Goal: Information Seeking & Learning: Learn about a topic

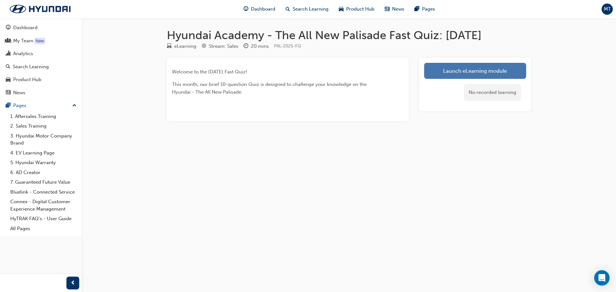
click at [522, 73] on link "Launch eLearning module" at bounding box center [475, 71] width 102 height 16
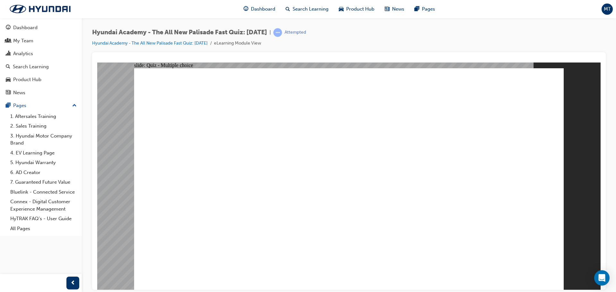
radio input "true"
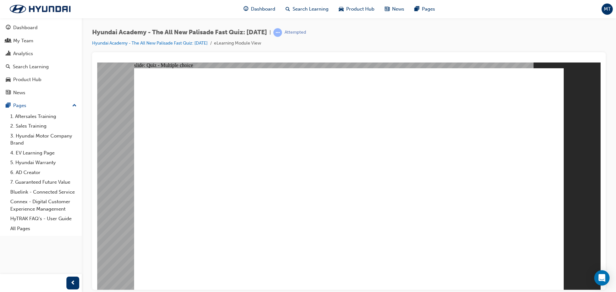
radio input "true"
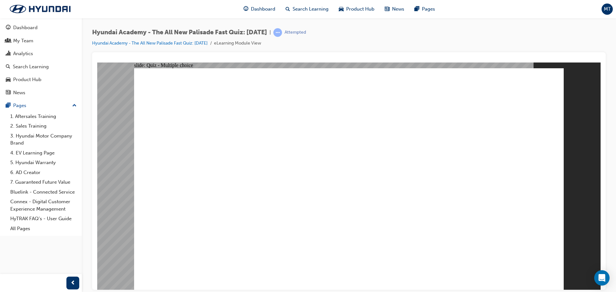
radio input "true"
drag, startPoint x: 343, startPoint y: 228, endPoint x: 349, endPoint y: 223, distance: 7.5
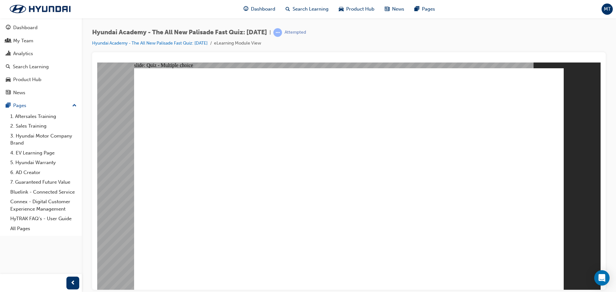
checkbox input "true"
drag, startPoint x: 396, startPoint y: 194, endPoint x: 388, endPoint y: 201, distance: 10.9
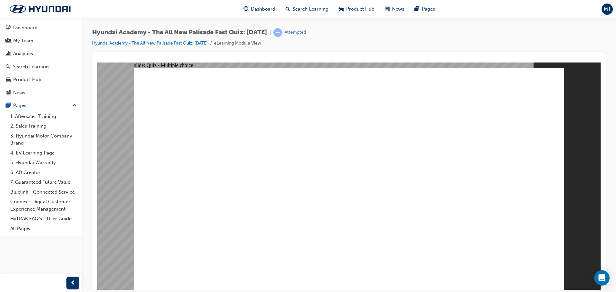
checkbox input "true"
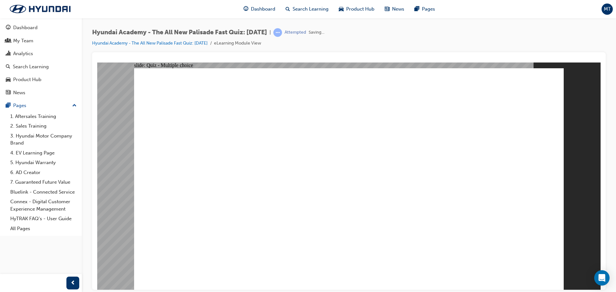
radio input "true"
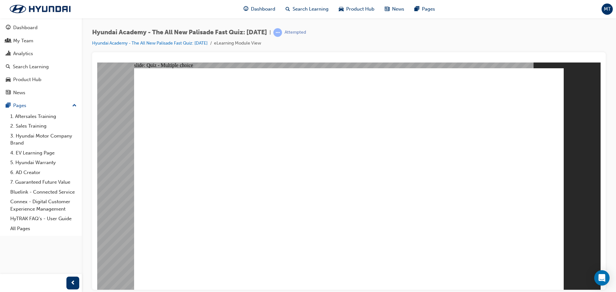
radio input "true"
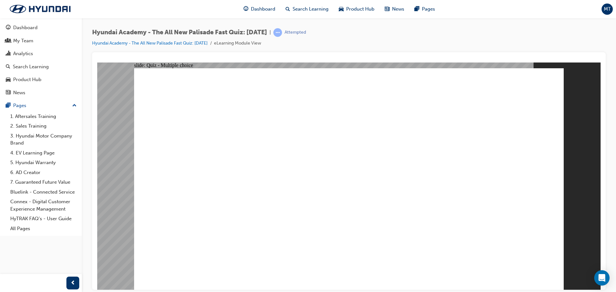
checkbox input "true"
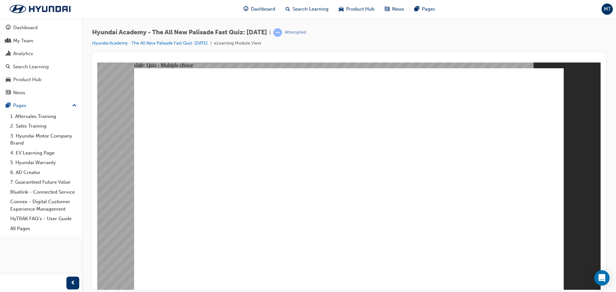
drag, startPoint x: 504, startPoint y: 271, endPoint x: 522, endPoint y: 270, distance: 18.6
checkbox input "true"
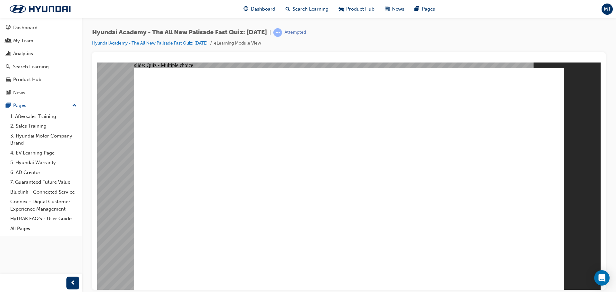
checkbox input "true"
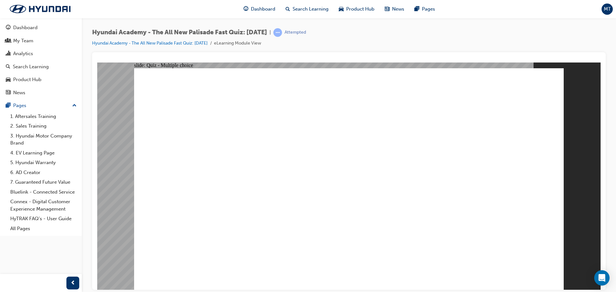
radio input "true"
click at [134, 48] on div "Hyundai Academy - The All New Palisade Fast Quiz: [DATE] | Passed Hyundai Acade…" at bounding box center [348, 40] width 513 height 24
click at [139, 44] on link "Hyundai Academy - The All New Palisade Fast Quiz: [DATE]" at bounding box center [149, 42] width 115 height 5
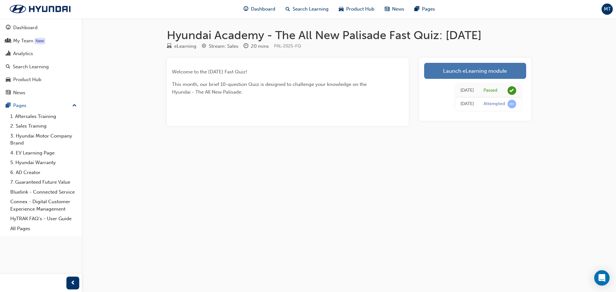
click at [460, 75] on link "Launch eLearning module" at bounding box center [475, 71] width 102 height 16
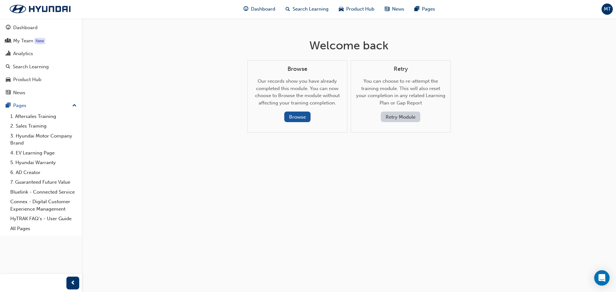
click at [412, 120] on button "Retry Module" at bounding box center [400, 117] width 39 height 11
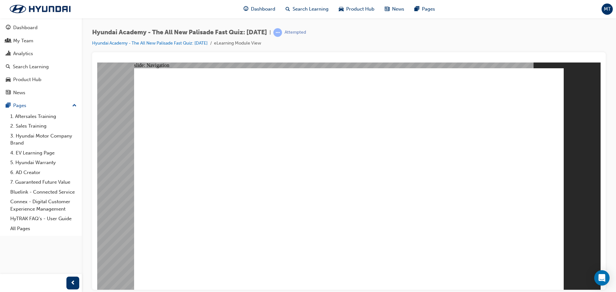
drag, startPoint x: 372, startPoint y: 228, endPoint x: 362, endPoint y: 224, distance: 10.5
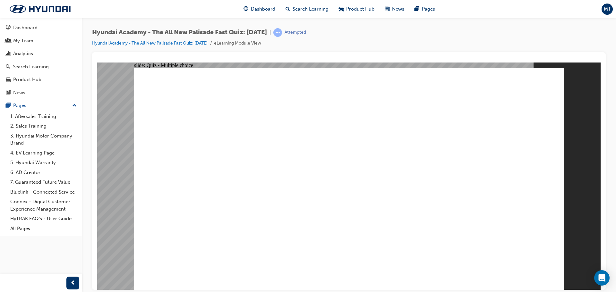
radio input "true"
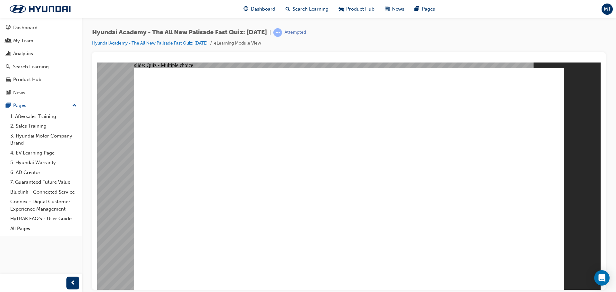
radio input "true"
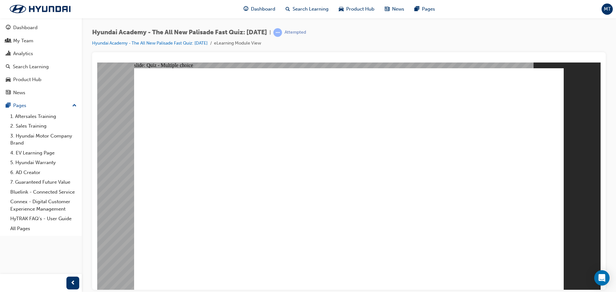
radio input "true"
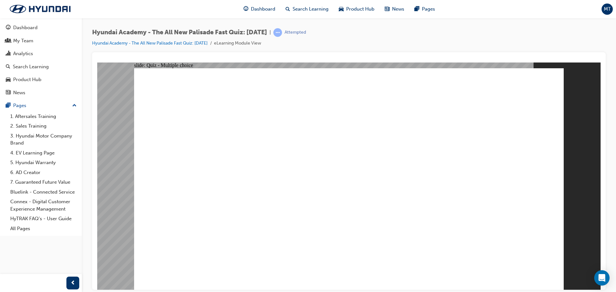
radio input "false"
radio input "true"
radio input "false"
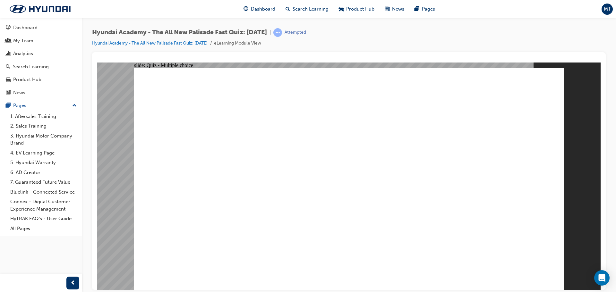
radio input "true"
drag, startPoint x: 337, startPoint y: 187, endPoint x: 334, endPoint y: 182, distance: 5.3
radio input "false"
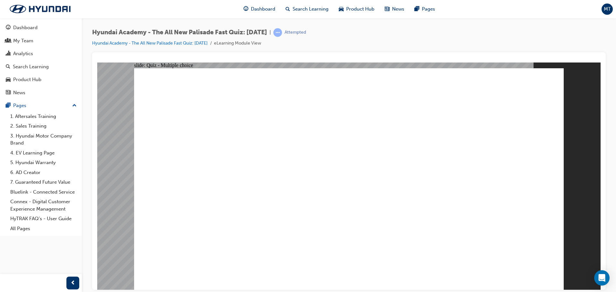
radio input "true"
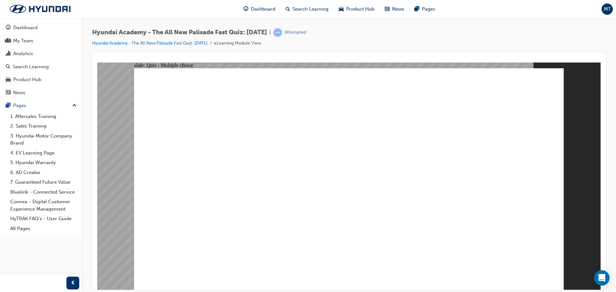
drag, startPoint x: 238, startPoint y: 168, endPoint x: 258, endPoint y: 181, distance: 23.4
checkbox input "true"
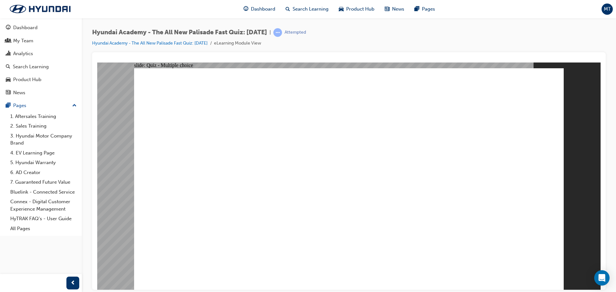
checkbox input "true"
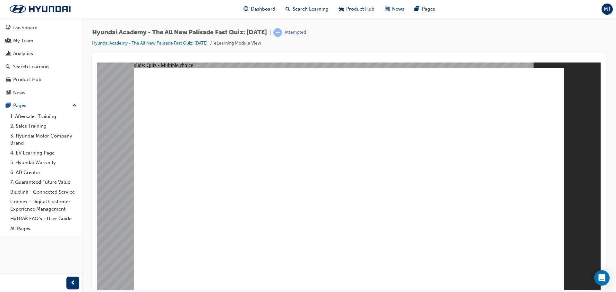
radio input "true"
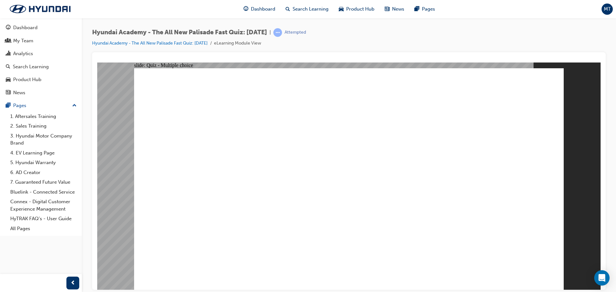
radio input "true"
checkbox input "true"
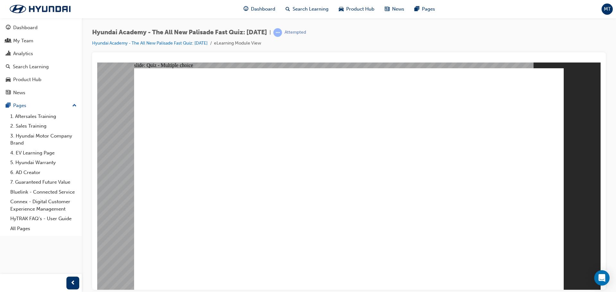
drag, startPoint x: 317, startPoint y: 211, endPoint x: 317, endPoint y: 186, distance: 25.0
checkbox input "true"
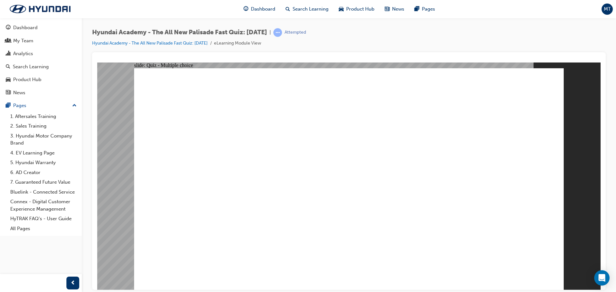
checkbox input "true"
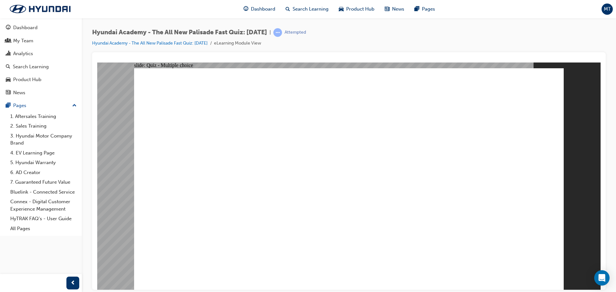
checkbox input "true"
radio input "true"
